Goal: Transaction & Acquisition: Purchase product/service

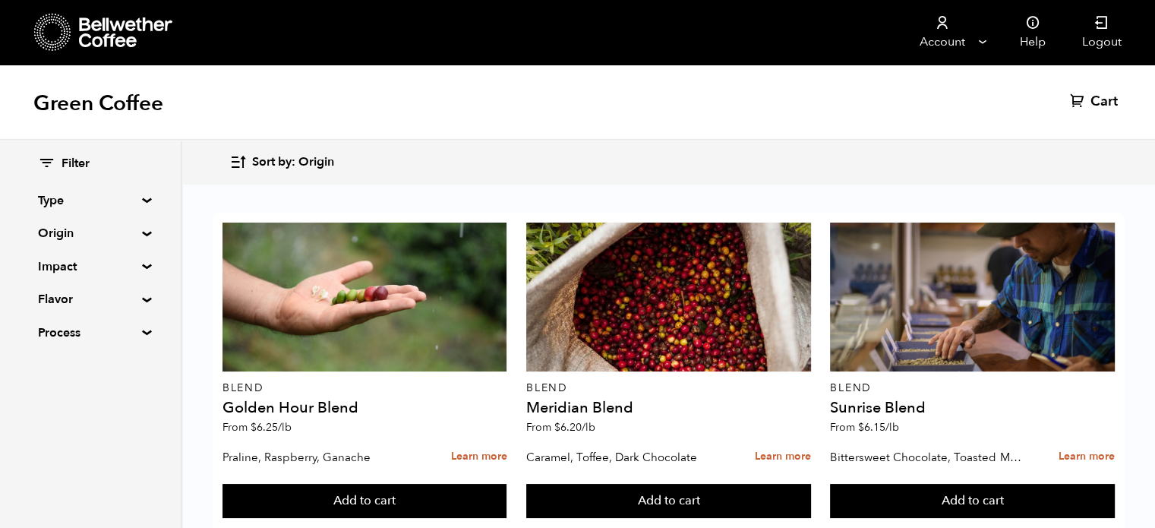
scroll to position [1243, 0]
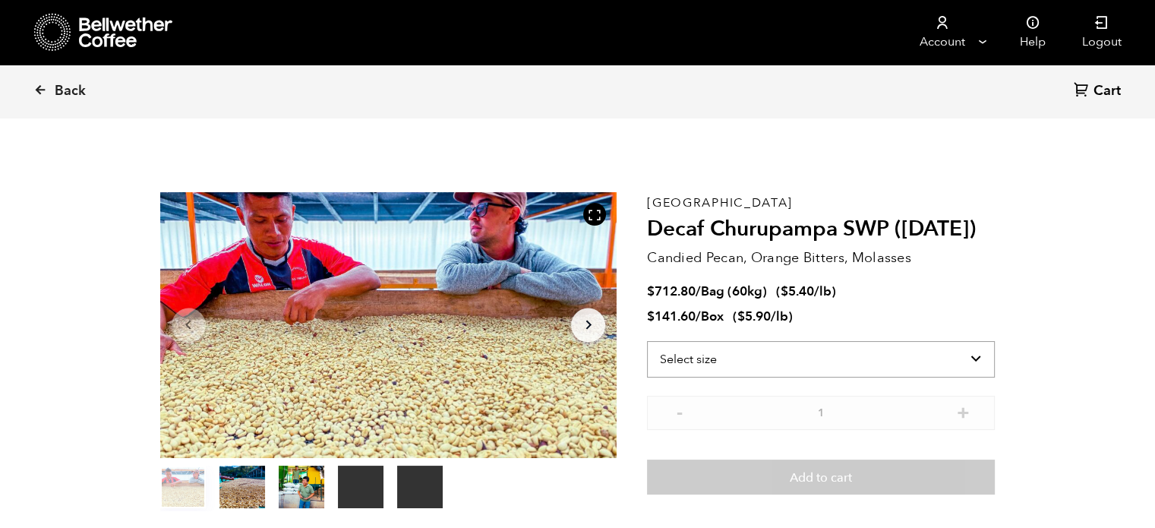
click at [812, 358] on select "Select size Bag (60kg) (132 lbs) Box (24 lbs)" at bounding box center [821, 359] width 348 height 36
select select "bag-3"
click at [647, 341] on select "Select size Bag (60kg) (132 lbs) Box (24 lbs)" at bounding box center [821, 359] width 348 height 36
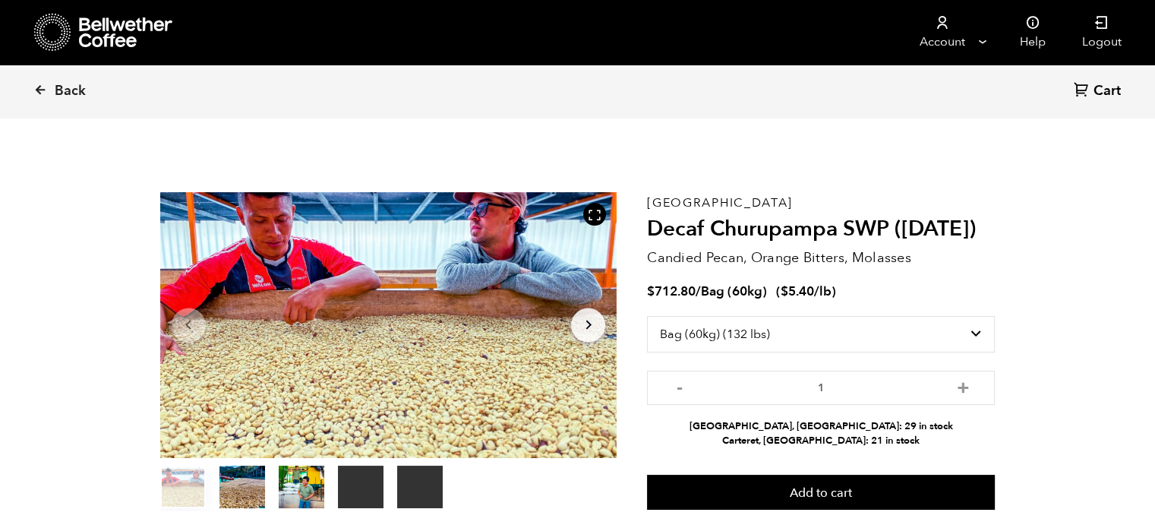
drag, startPoint x: 888, startPoint y: 430, endPoint x: 760, endPoint y: 428, distance: 128.3
click at [760, 428] on li "Alameda, CA: 29 in stock" at bounding box center [821, 426] width 348 height 14
click at [49, 87] on link "Back" at bounding box center [80, 91] width 94 height 52
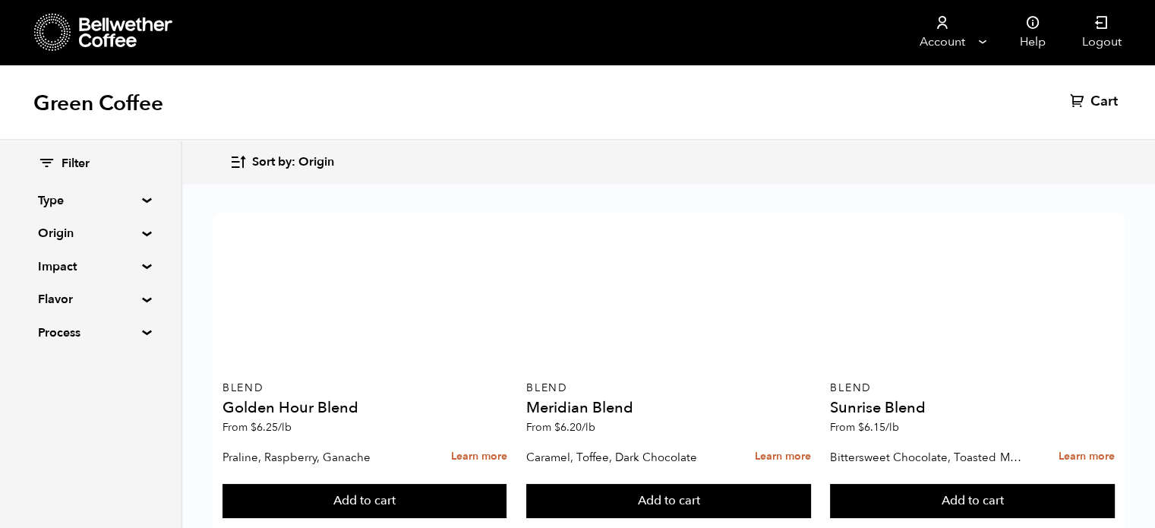
scroll to position [1475, 0]
